Goal: Task Accomplishment & Management: Manage account settings

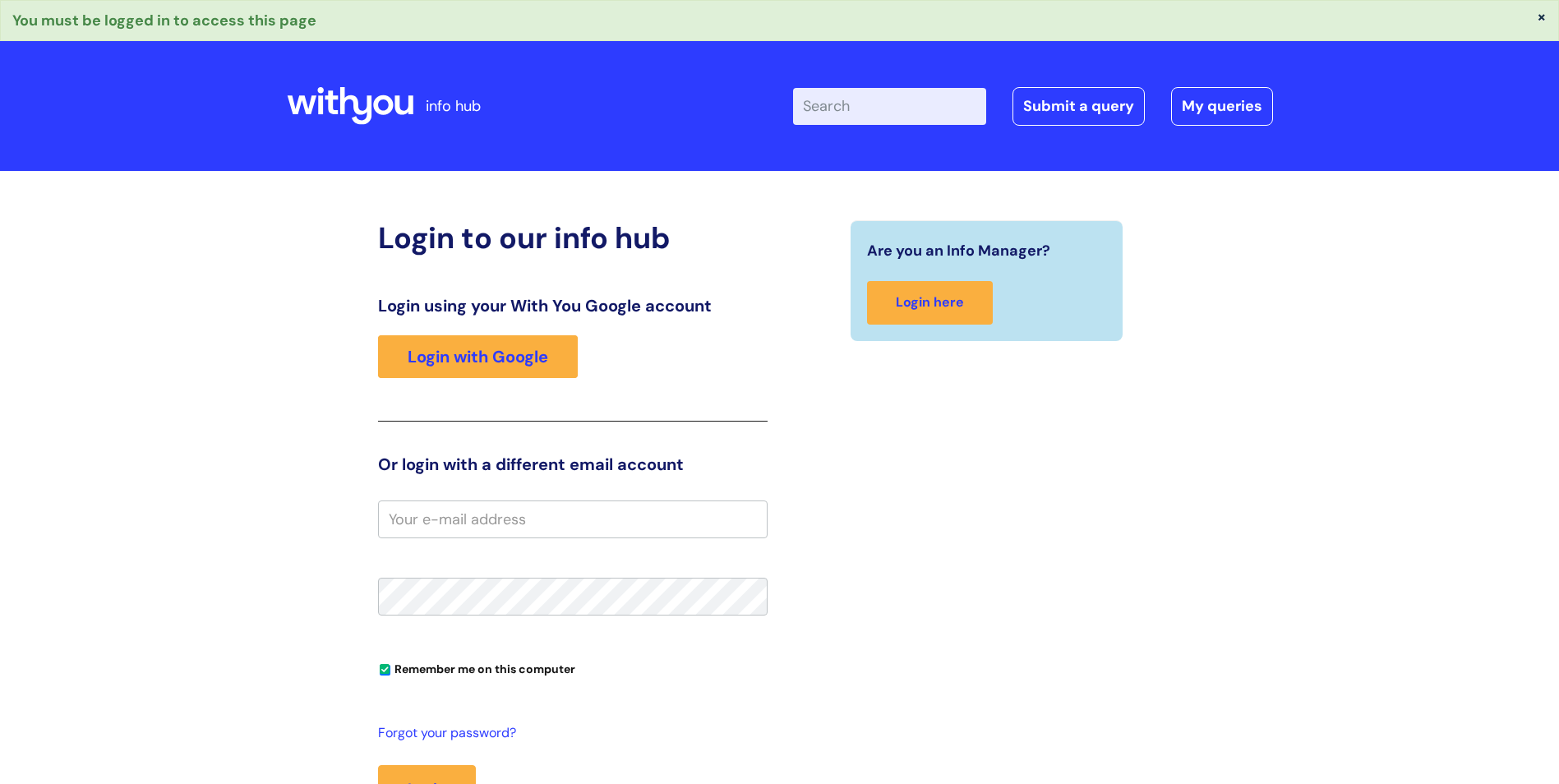
click at [433, 528] on input "email" at bounding box center [572, 520] width 390 height 38
type input "[PERSON_NAME][EMAIL_ADDRESS][PERSON_NAME][DOMAIN_NAME]"
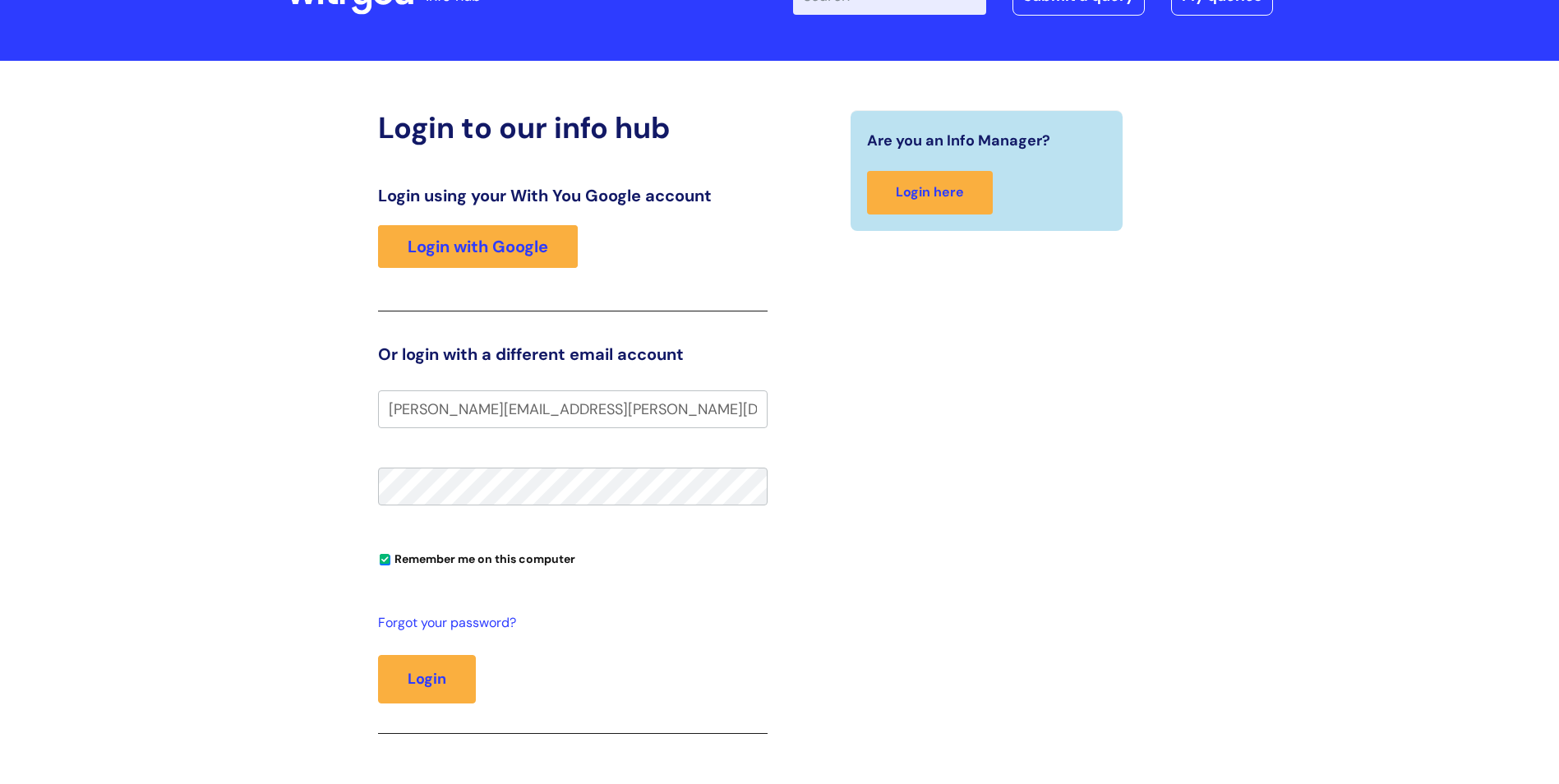
scroll to position [247, 0]
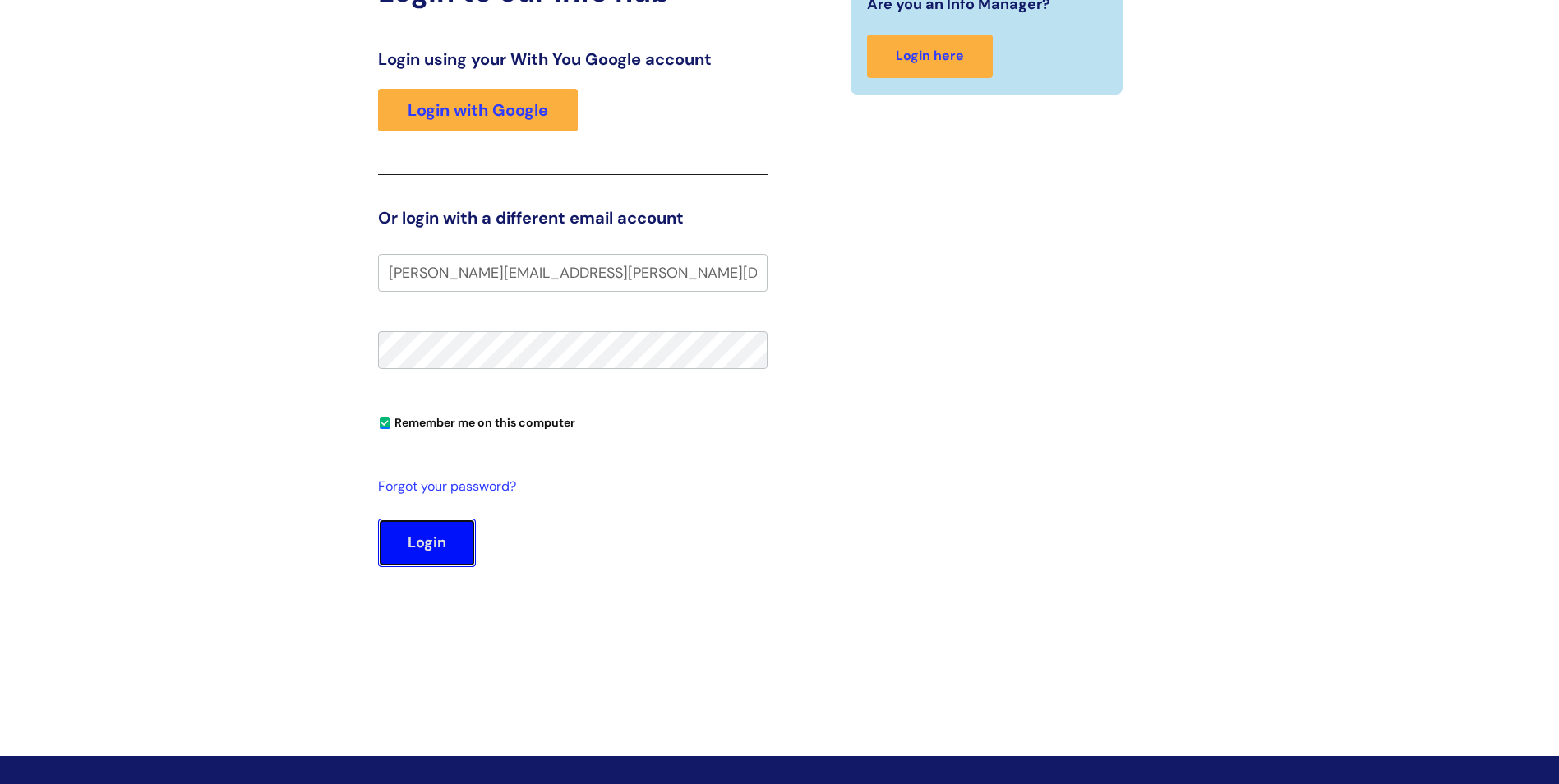
click at [417, 541] on button "Login" at bounding box center [427, 541] width 98 height 47
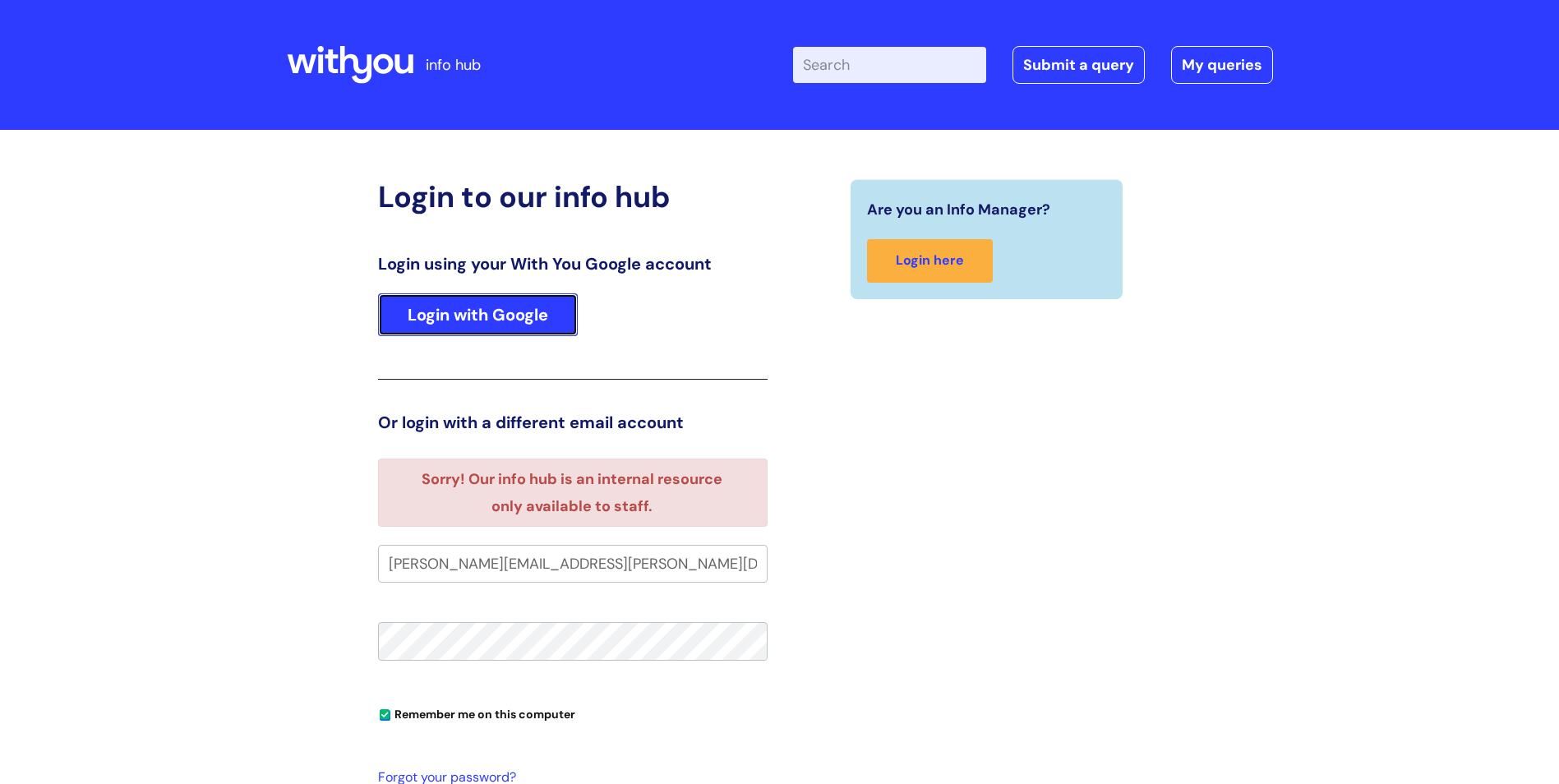
click at [488, 313] on link "Login with Google" at bounding box center [478, 314] width 199 height 42
